Goal: Information Seeking & Learning: Learn about a topic

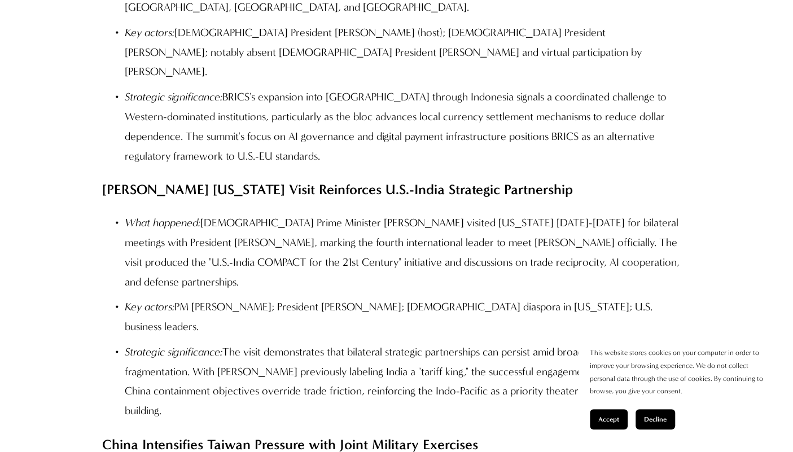
scroll to position [1370, 0]
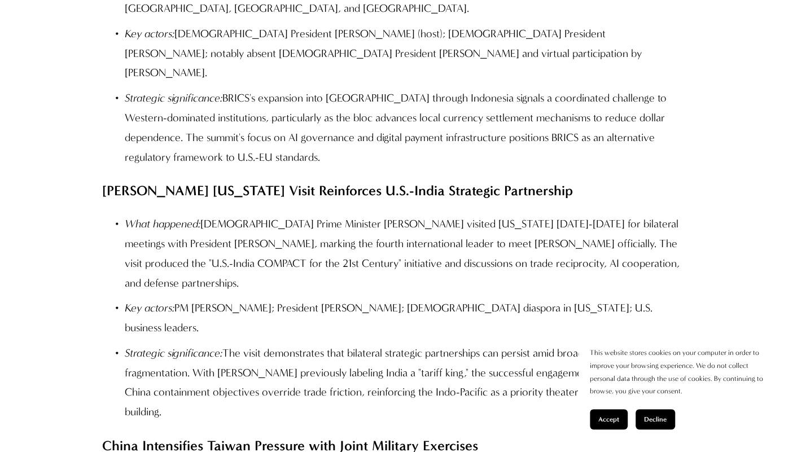
click at [617, 419] on span "Accept" at bounding box center [608, 419] width 21 height 8
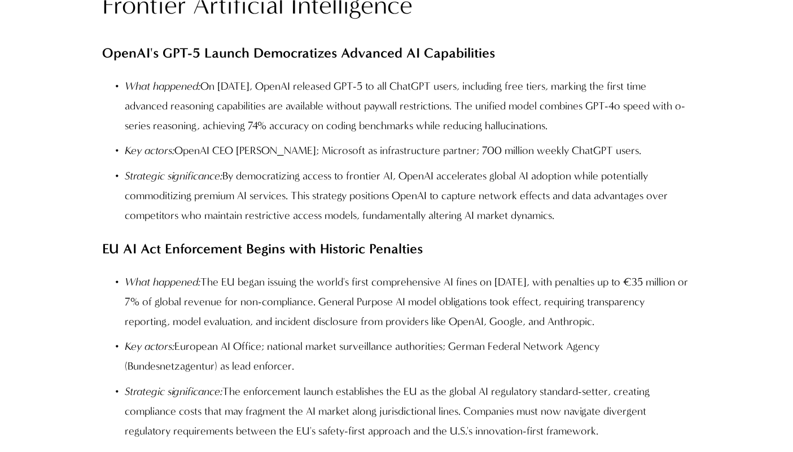
scroll to position [2019, 0]
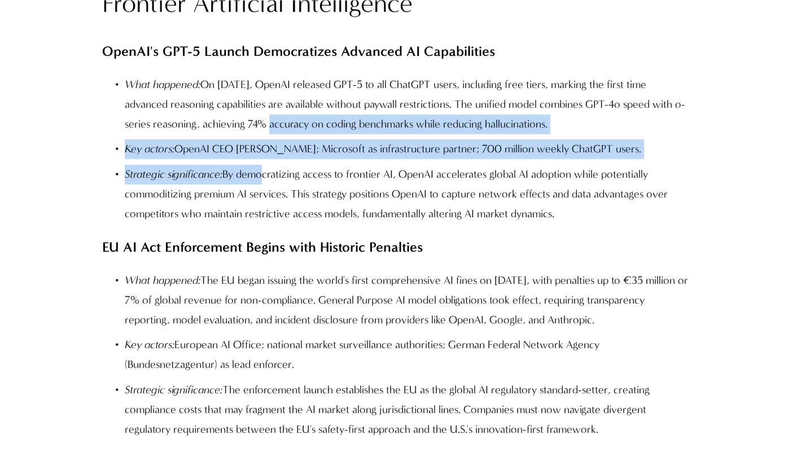
drag, startPoint x: 253, startPoint y: 108, endPoint x: 264, endPoint y: 159, distance: 51.9
click at [264, 159] on ul "What happened: On [DATE], OpenAI released GPT-5 to all ChatGPT users, including…" at bounding box center [396, 149] width 589 height 148
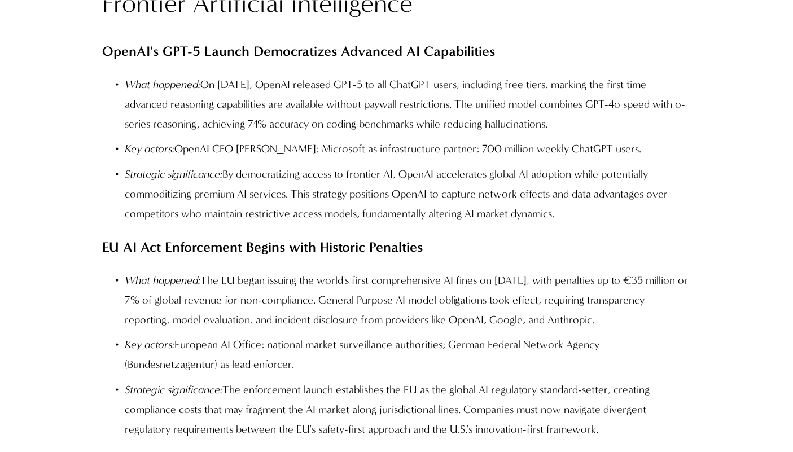
drag, startPoint x: 264, startPoint y: 159, endPoint x: 257, endPoint y: 190, distance: 31.9
click at [257, 190] on p "Strategic significance: By democratizing access to frontier AI, OpenAI accelera…" at bounding box center [408, 194] width 566 height 59
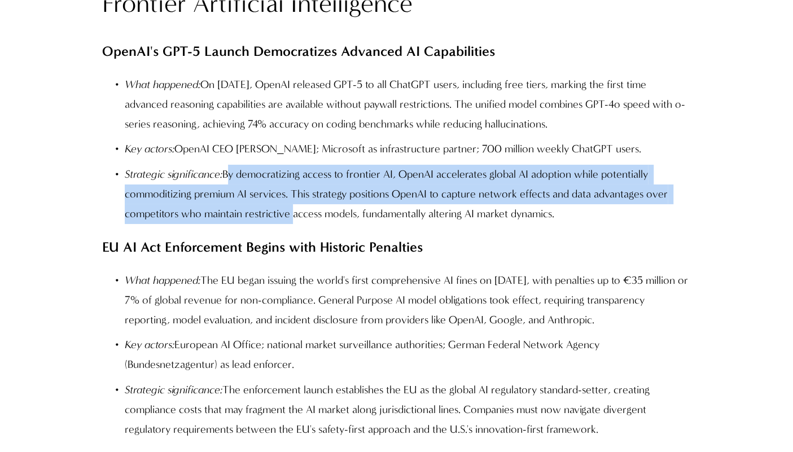
drag, startPoint x: 257, startPoint y: 190, endPoint x: 230, endPoint y: 153, distance: 46.1
click at [230, 165] on p "Strategic significance: By democratizing access to frontier AI, OpenAI accelera…" at bounding box center [408, 194] width 566 height 59
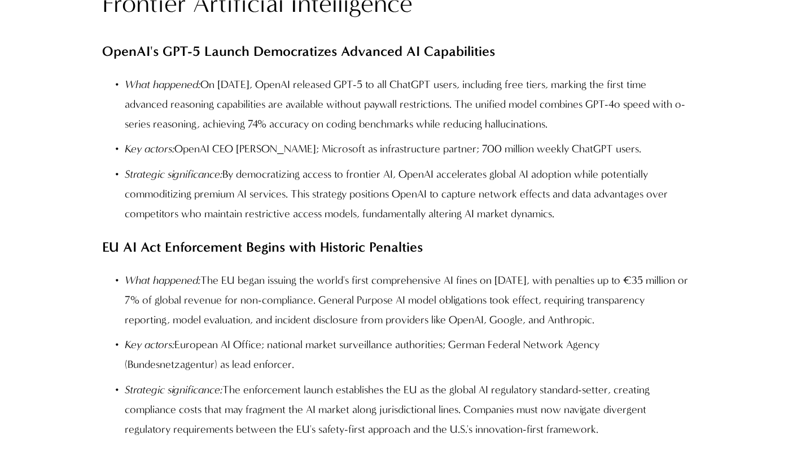
drag, startPoint x: 230, startPoint y: 153, endPoint x: 217, endPoint y: 203, distance: 51.7
click at [217, 203] on div "The week of [DATE]-[DATE], marked a watershed moment in the convergence of tech…" at bounding box center [396, 427] width 589 height 2939
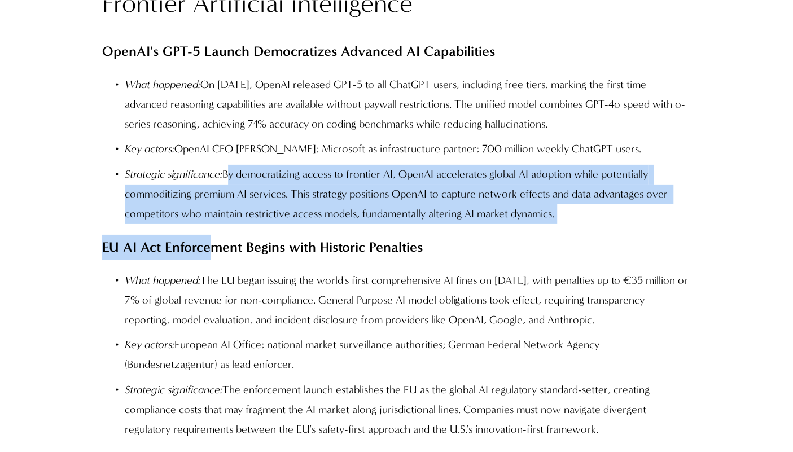
drag, startPoint x: 217, startPoint y: 203, endPoint x: 230, endPoint y: 154, distance: 50.8
click at [230, 154] on div "The week of [DATE]-[DATE], marked a watershed moment in the convergence of tech…" at bounding box center [396, 427] width 589 height 2939
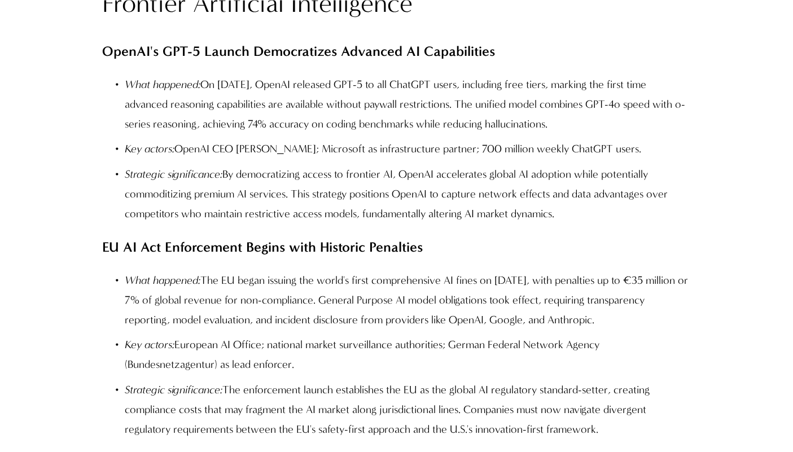
click at [258, 275] on p "What happened: The EU began issuing the world's first comprehensive AI fines on…" at bounding box center [408, 300] width 566 height 59
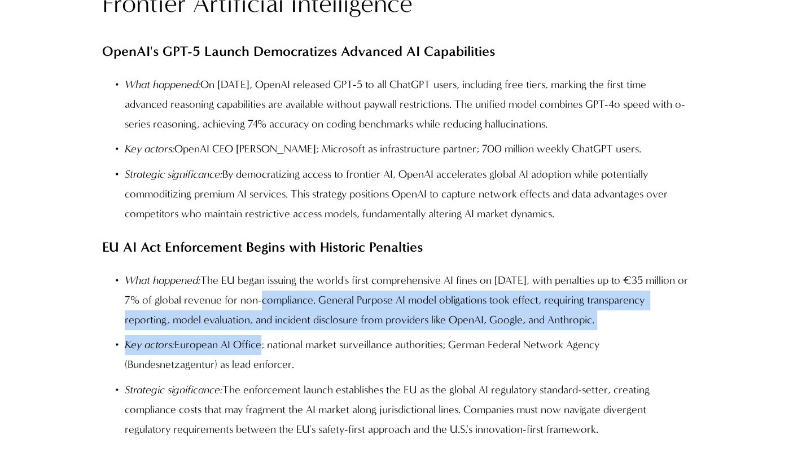
drag, startPoint x: 258, startPoint y: 275, endPoint x: 258, endPoint y: 317, distance: 42.3
click at [258, 317] on ul "What happened: The EU began issuing the world's first comprehensive AI fines on…" at bounding box center [396, 355] width 589 height 168
drag, startPoint x: 258, startPoint y: 317, endPoint x: 204, endPoint y: 330, distance: 55.2
click at [204, 335] on p "Key actors: European AI Office; national market surveillance authorities; Germa…" at bounding box center [408, 355] width 566 height 40
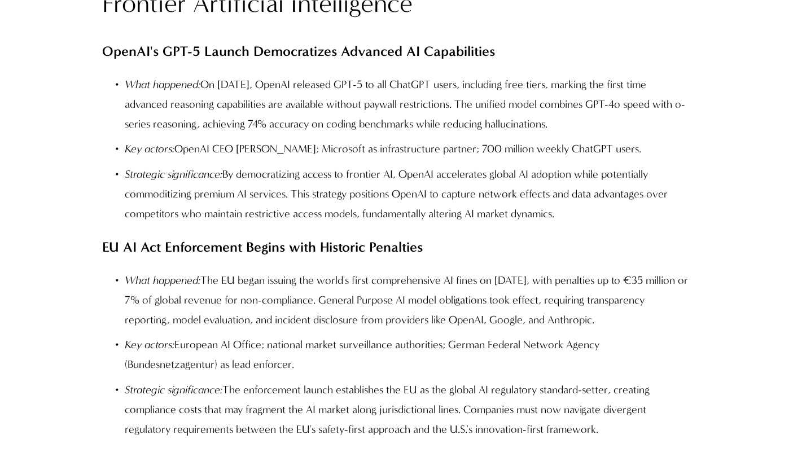
click at [132, 142] on em "Key actors:" at bounding box center [150, 148] width 50 height 13
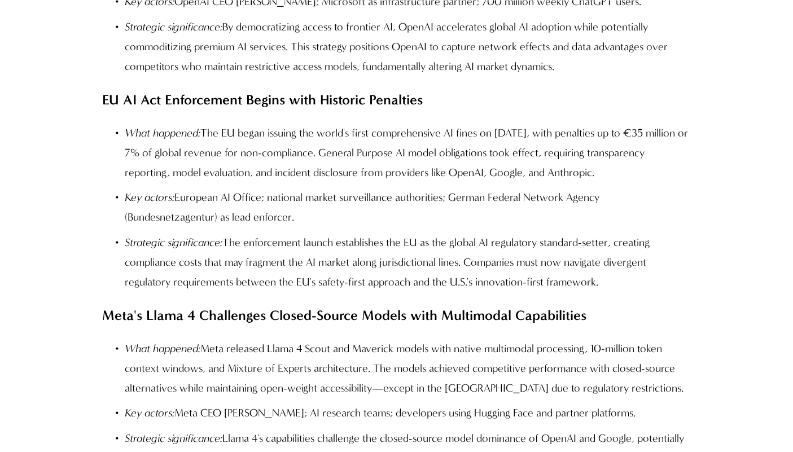
scroll to position [2167, 0]
